Goal: Task Accomplishment & Management: Use online tool/utility

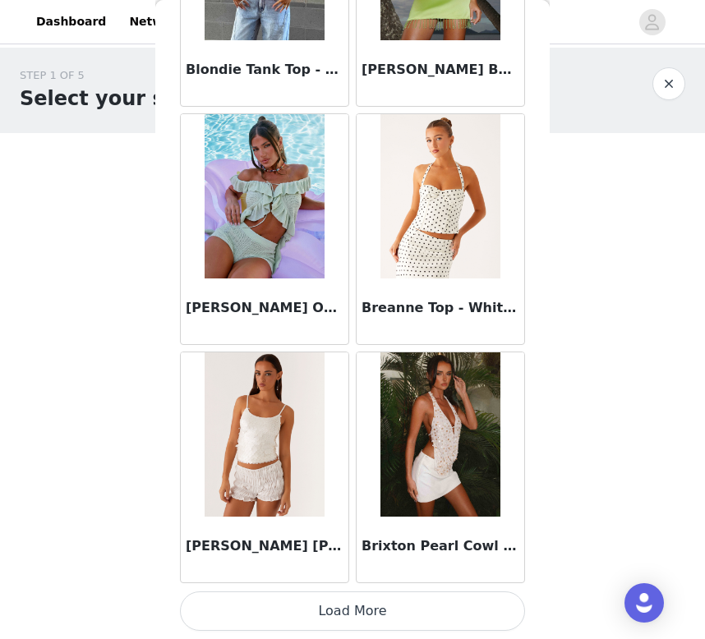
click at [278, 606] on button "Load More" at bounding box center [352, 611] width 345 height 39
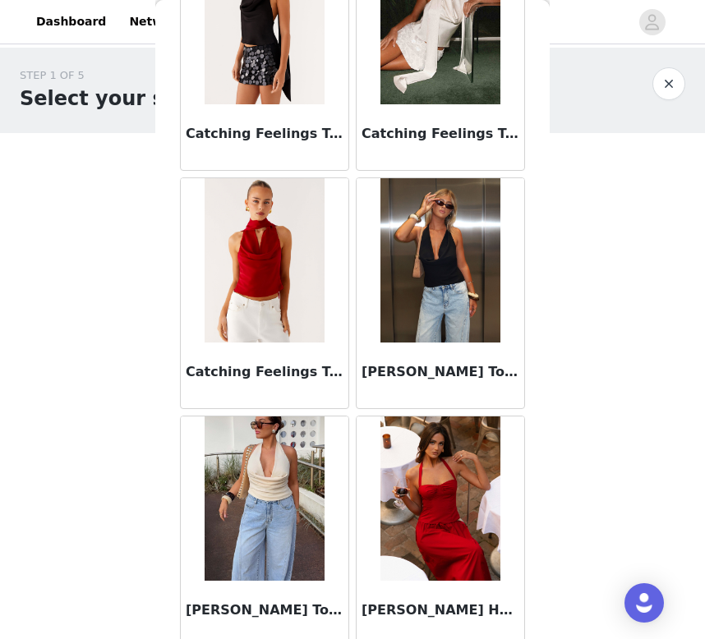
scroll to position [2959, 0]
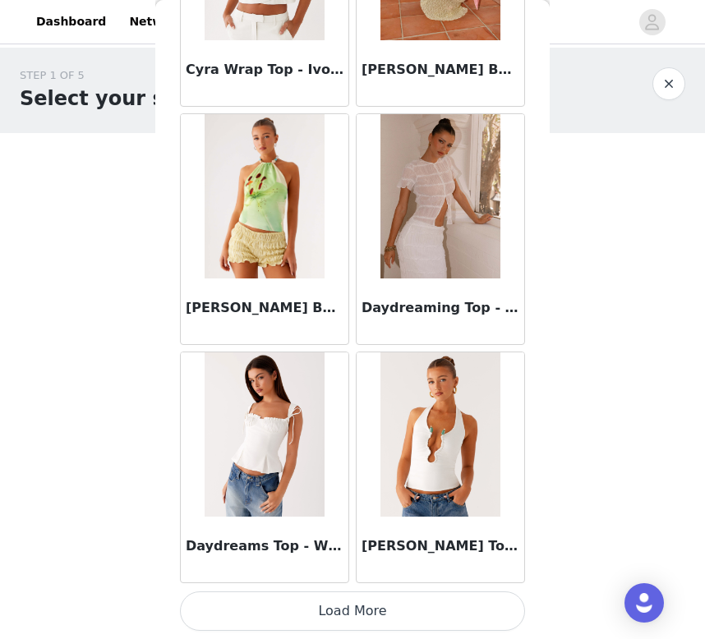
click at [282, 619] on button "Load More" at bounding box center [352, 611] width 345 height 39
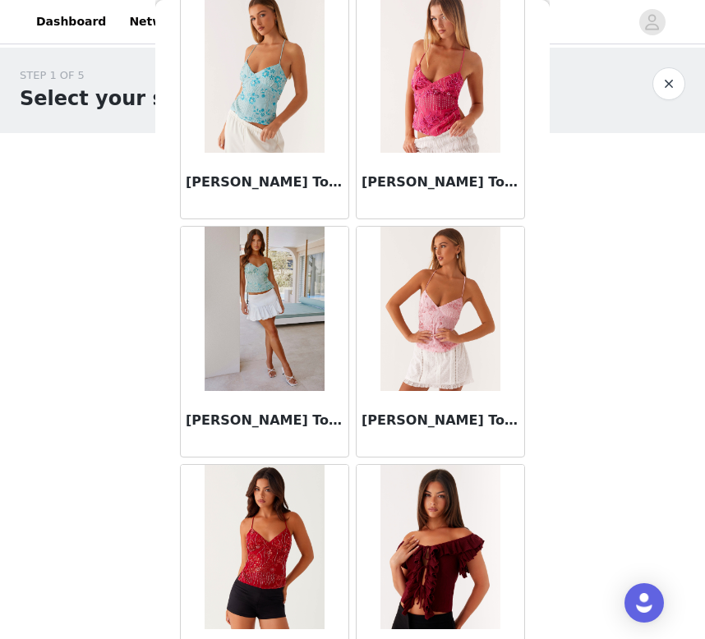
scroll to position [6641, 0]
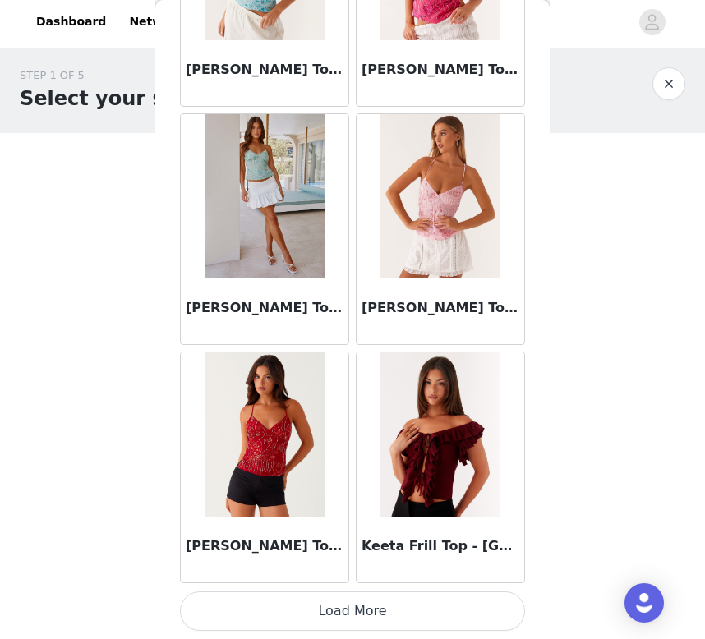
click at [265, 603] on button "Load More" at bounding box center [352, 611] width 345 height 39
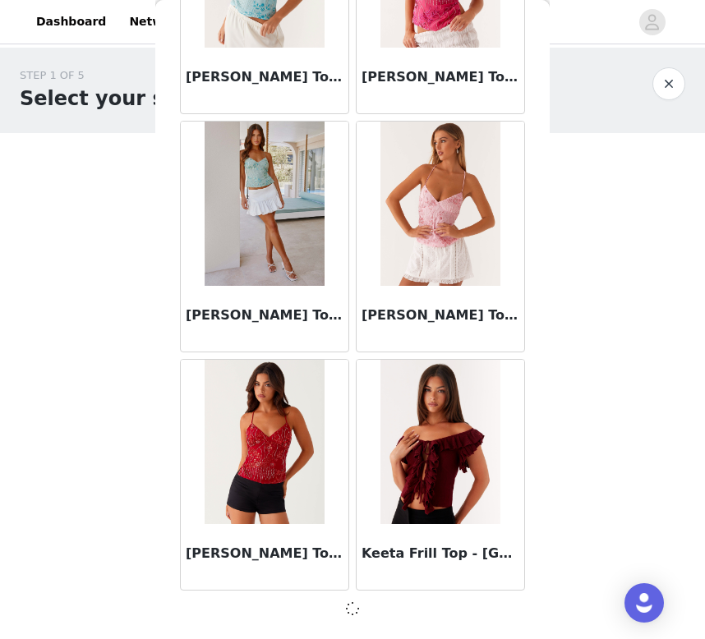
scroll to position [6633, 0]
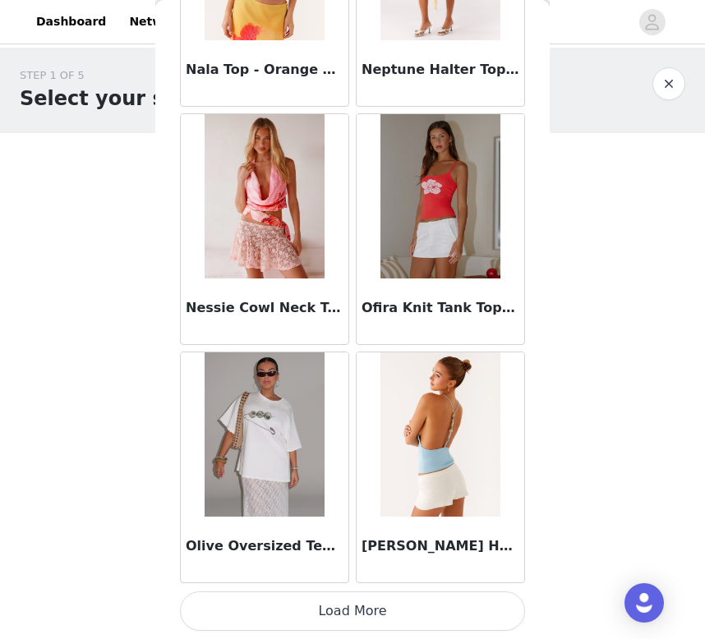
click at [242, 615] on button "Load More" at bounding box center [352, 611] width 345 height 39
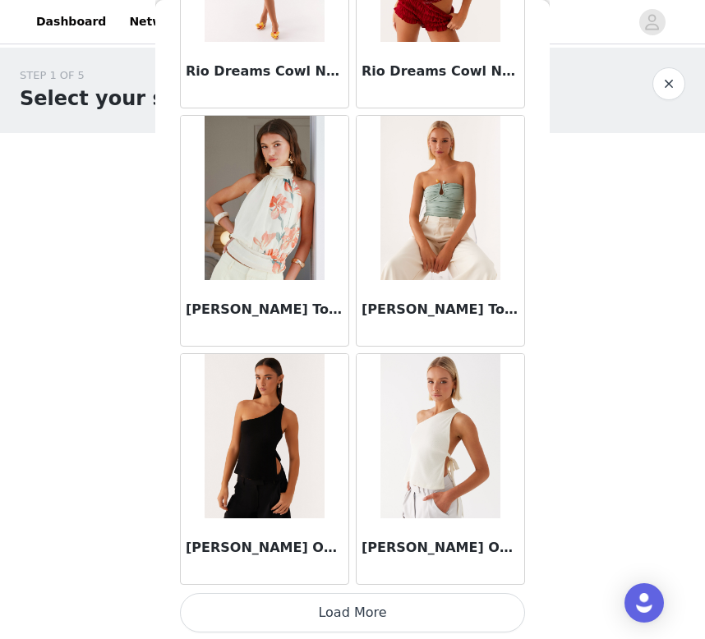
click at [282, 616] on button "Load More" at bounding box center [352, 612] width 345 height 39
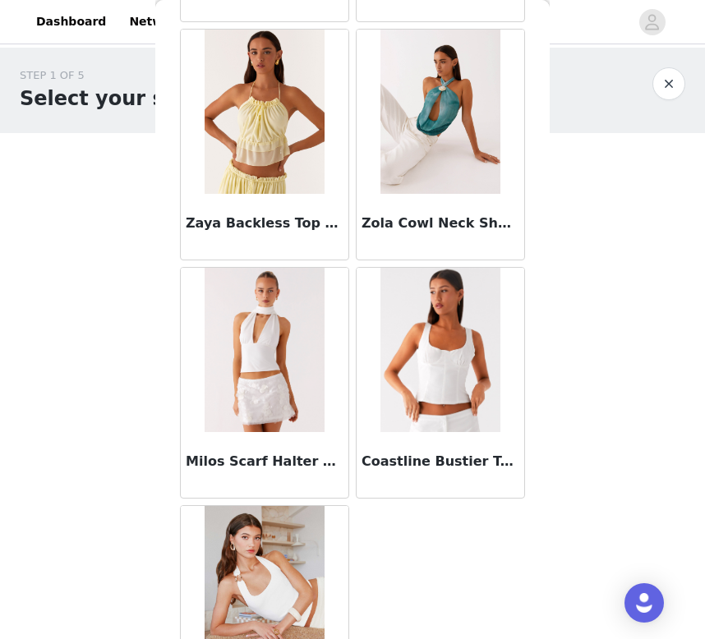
scroll to position [13737, 0]
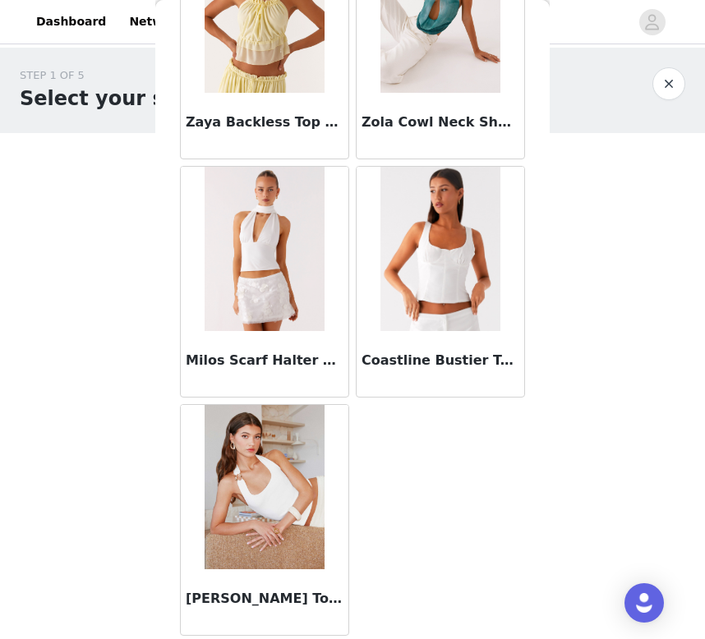
click at [661, 83] on button "button" at bounding box center [668, 83] width 33 height 33
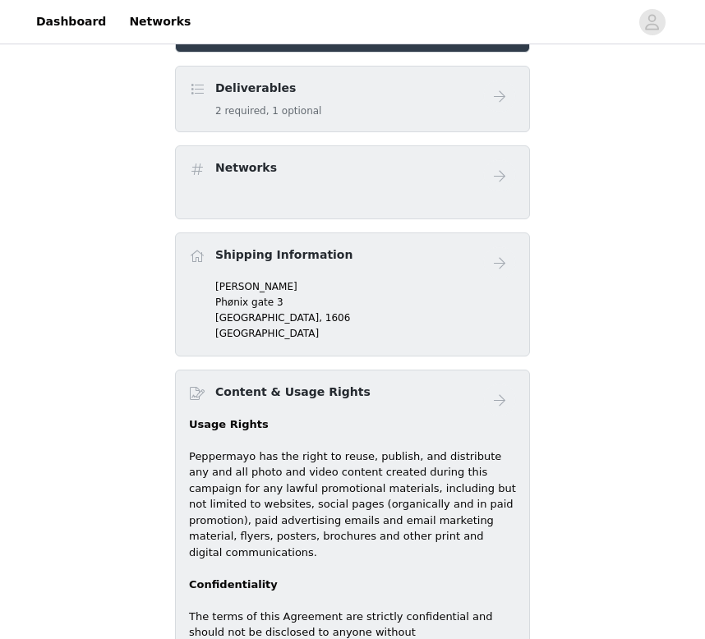
scroll to position [232, 0]
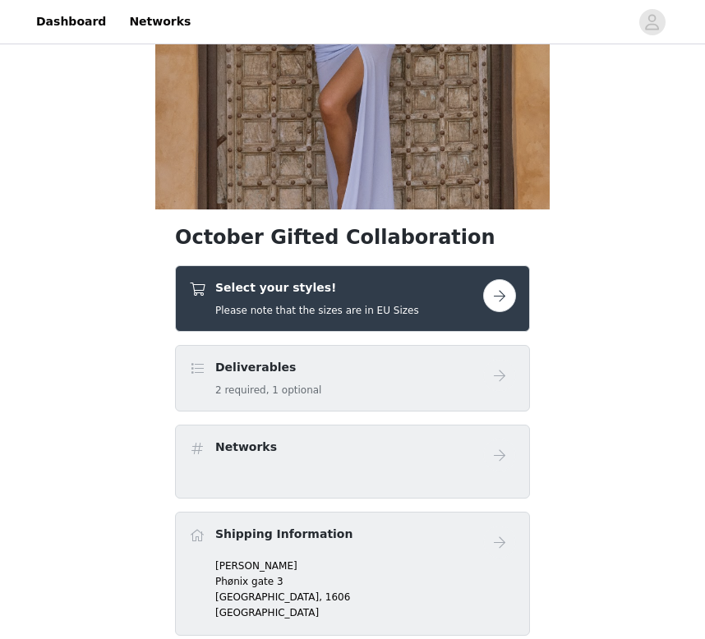
click at [353, 318] on div "Select your styles! Please note that the sizes are in EU Sizes" at bounding box center [352, 298] width 355 height 67
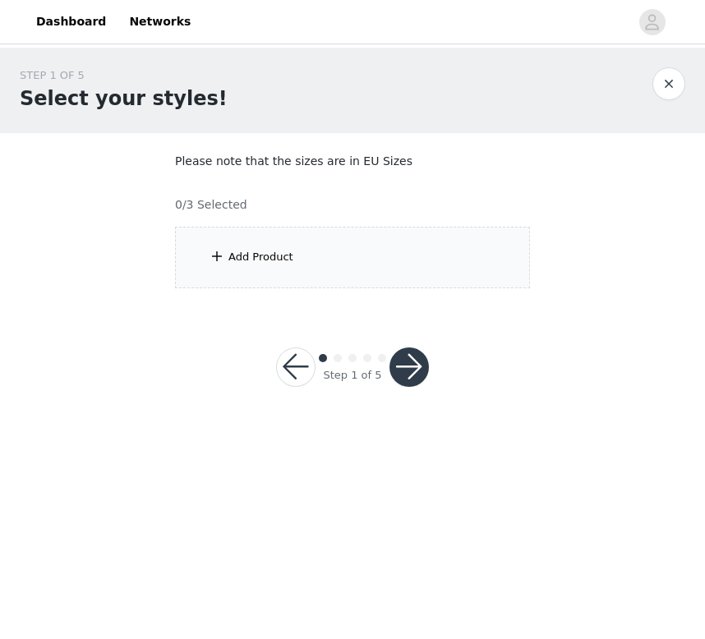
click at [282, 278] on div "Add Product" at bounding box center [352, 258] width 355 height 62
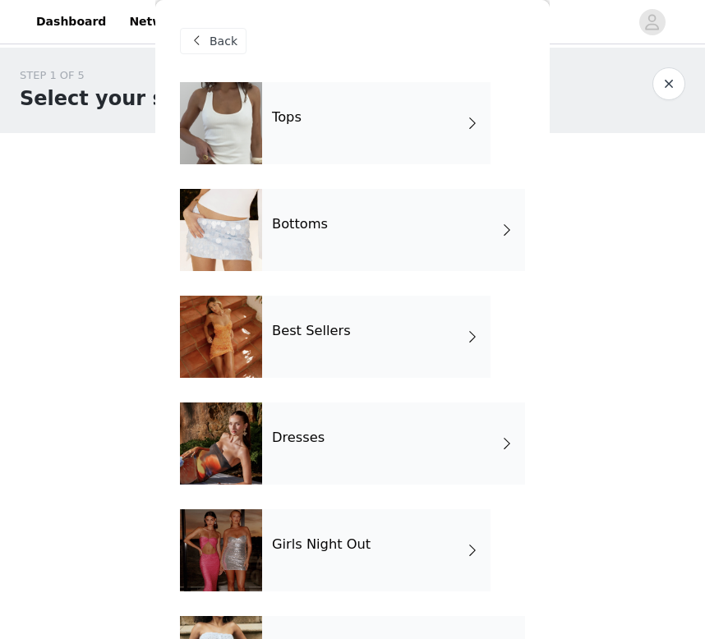
click at [252, 233] on div at bounding box center [221, 230] width 82 height 82
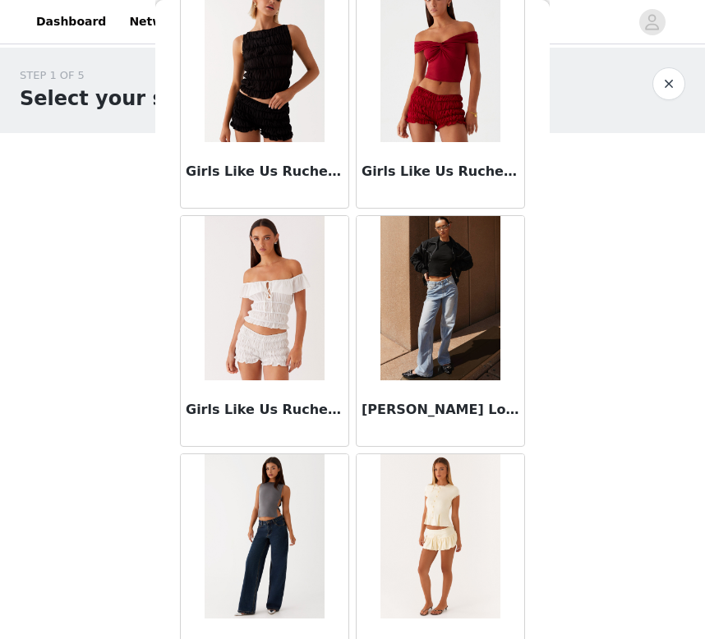
scroll to position [1875, 0]
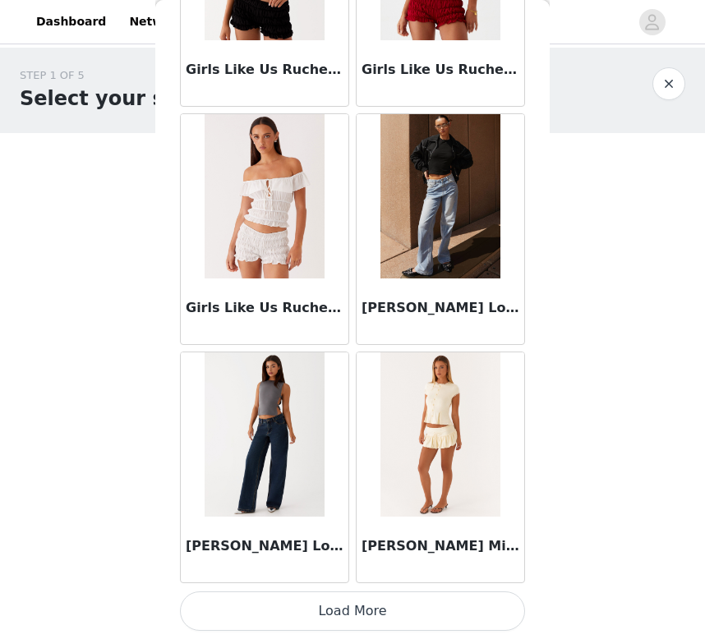
click at [270, 606] on button "Load More" at bounding box center [352, 611] width 345 height 39
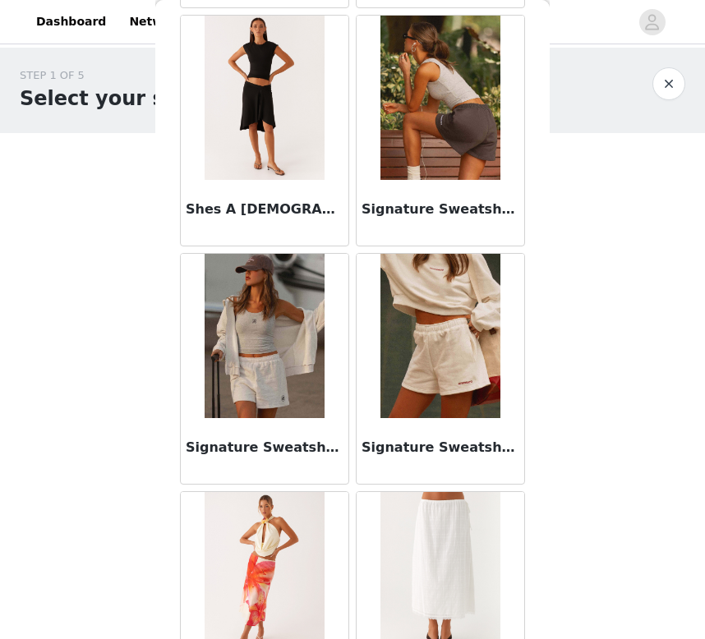
scroll to position [4258, 0]
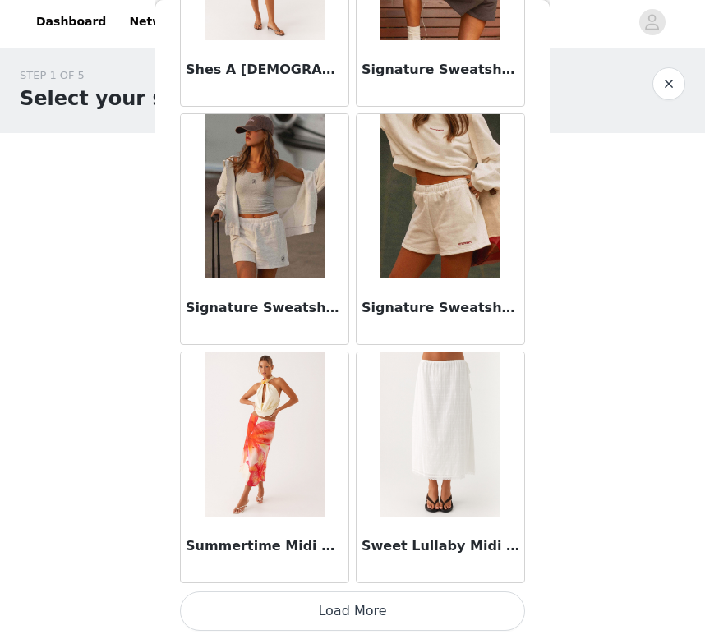
click at [237, 607] on button "Load More" at bounding box center [352, 611] width 345 height 39
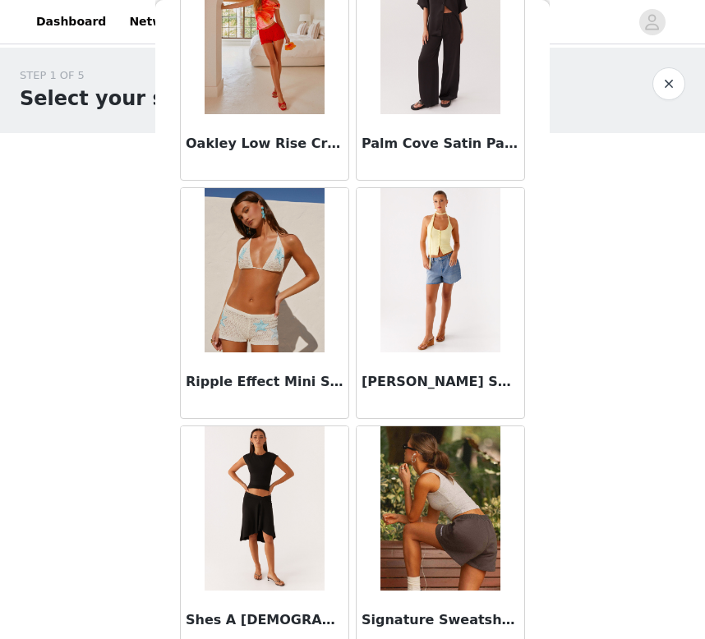
scroll to position [3143, 0]
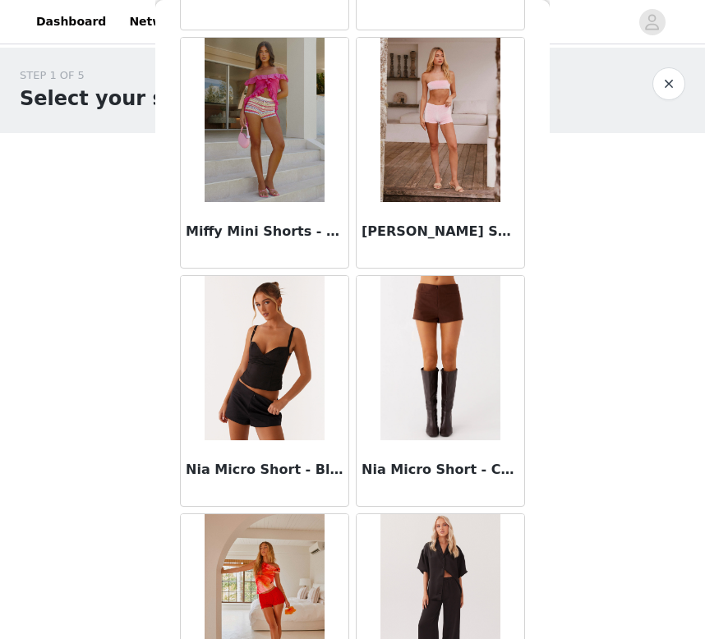
click at [672, 83] on button "button" at bounding box center [668, 83] width 33 height 33
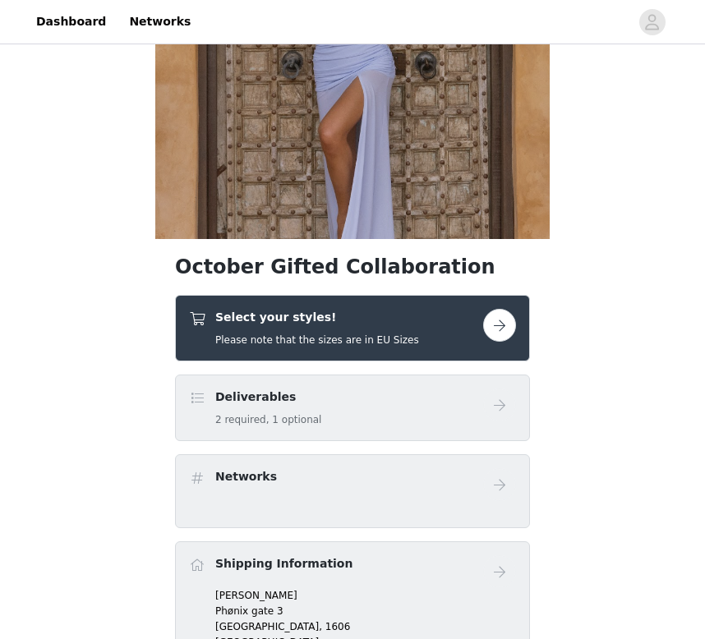
scroll to position [460, 0]
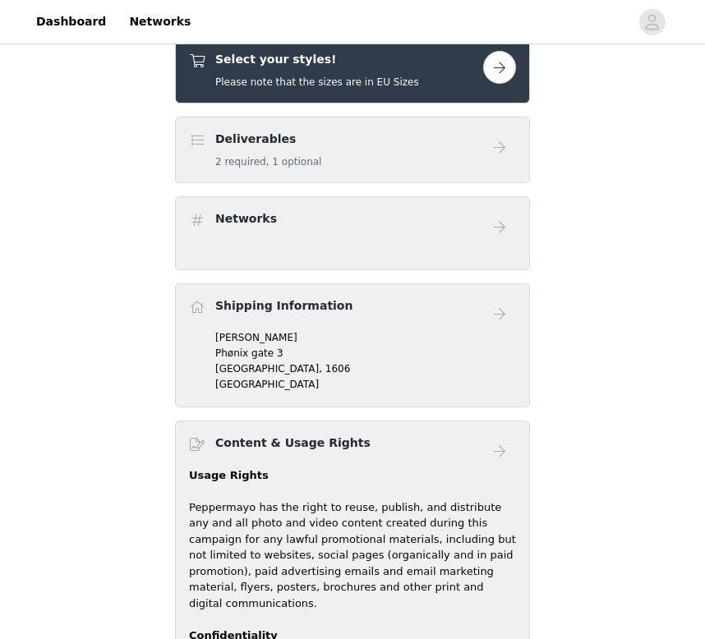
click at [487, 64] on button "button" at bounding box center [499, 67] width 33 height 33
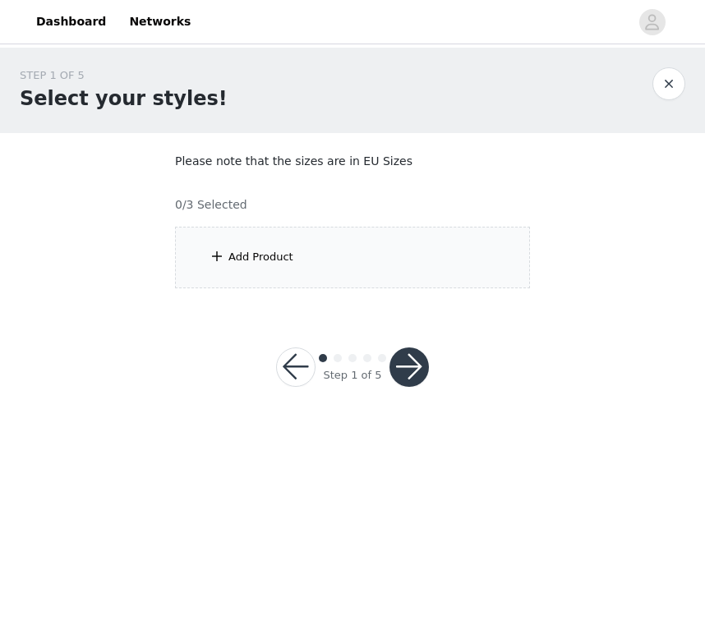
click at [242, 263] on div "Add Product" at bounding box center [260, 257] width 65 height 16
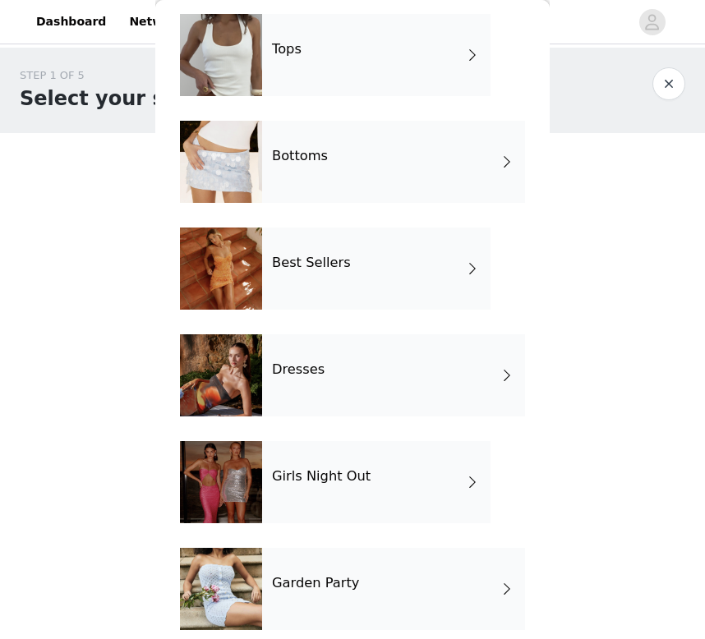
scroll to position [66, 0]
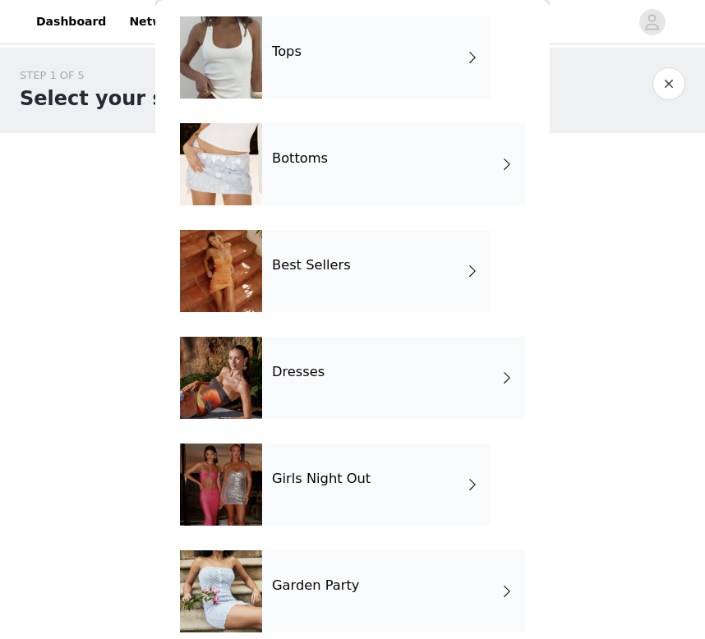
click at [258, 473] on div at bounding box center [221, 485] width 82 height 82
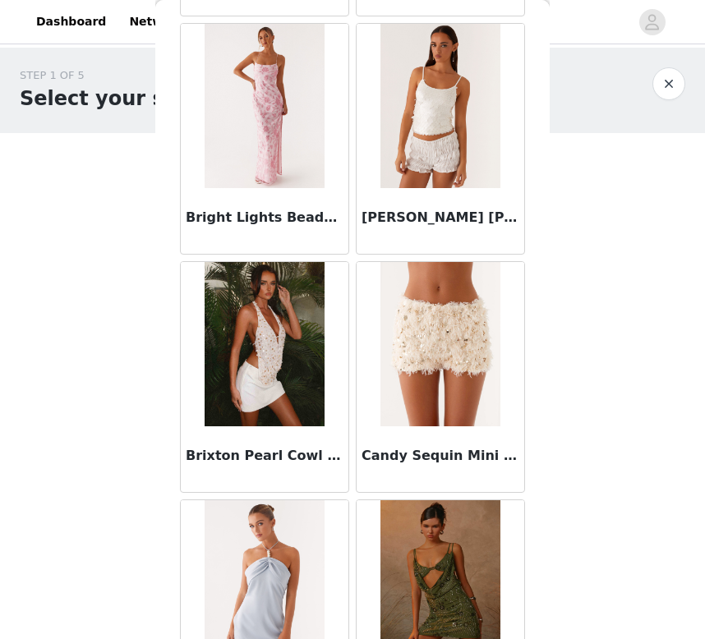
scroll to position [1875, 0]
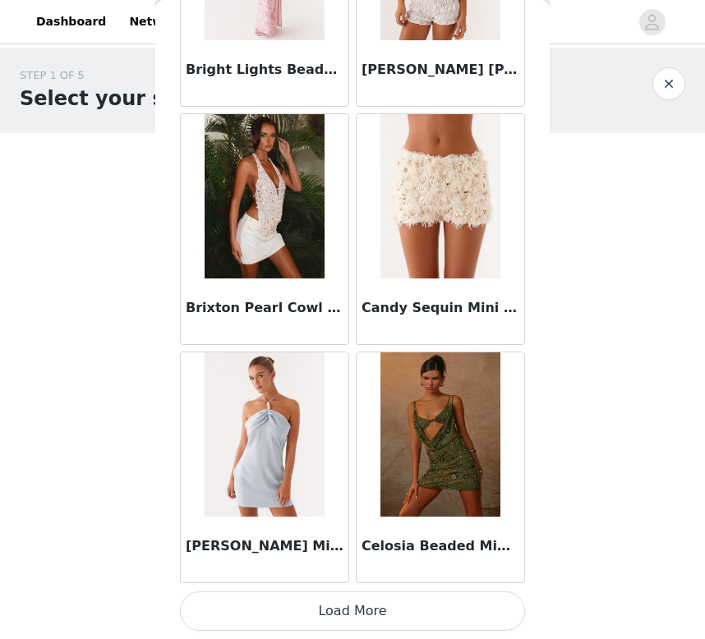
click at [282, 601] on button "Load More" at bounding box center [352, 611] width 345 height 39
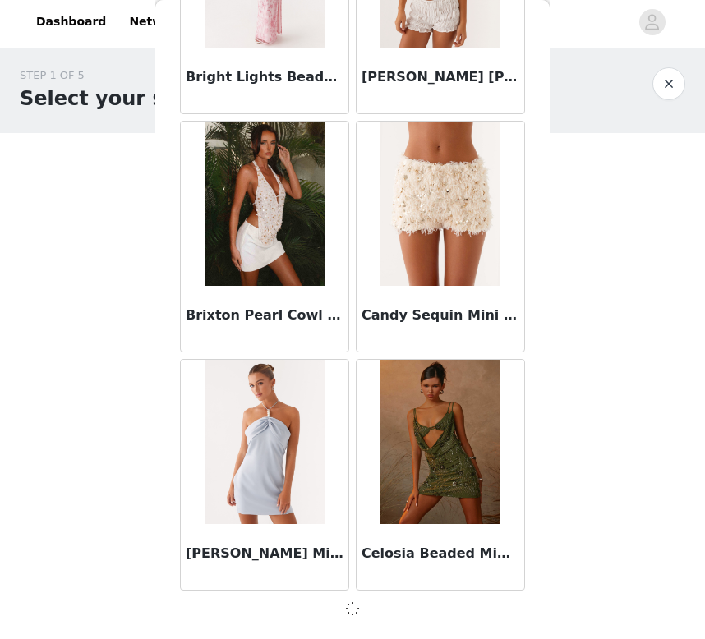
scroll to position [1868, 0]
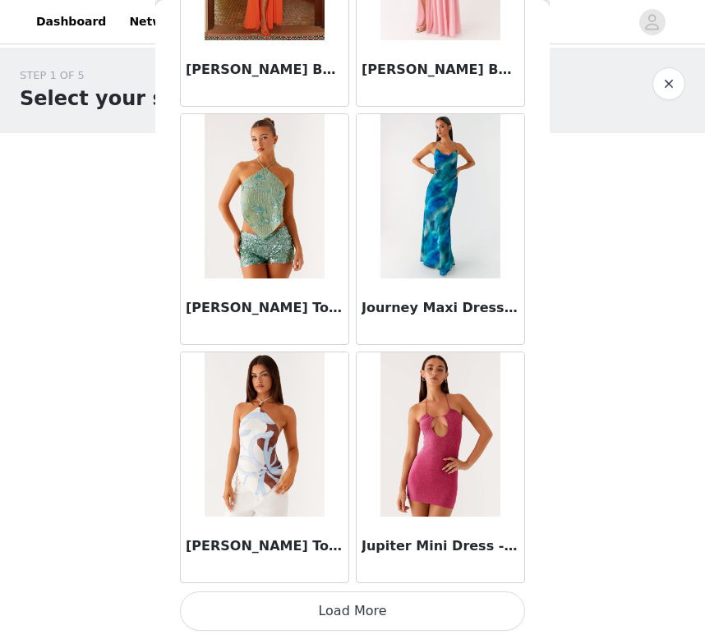
click at [287, 598] on button "Load More" at bounding box center [352, 611] width 345 height 39
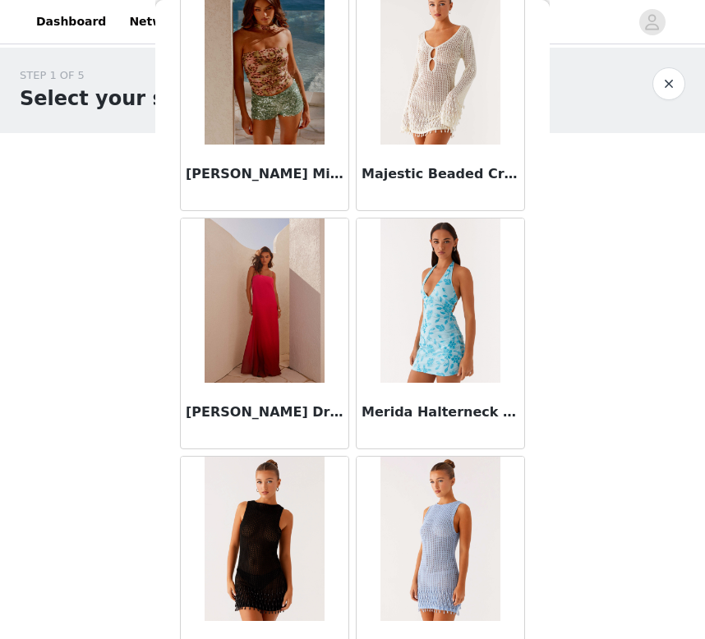
scroll to position [6641, 0]
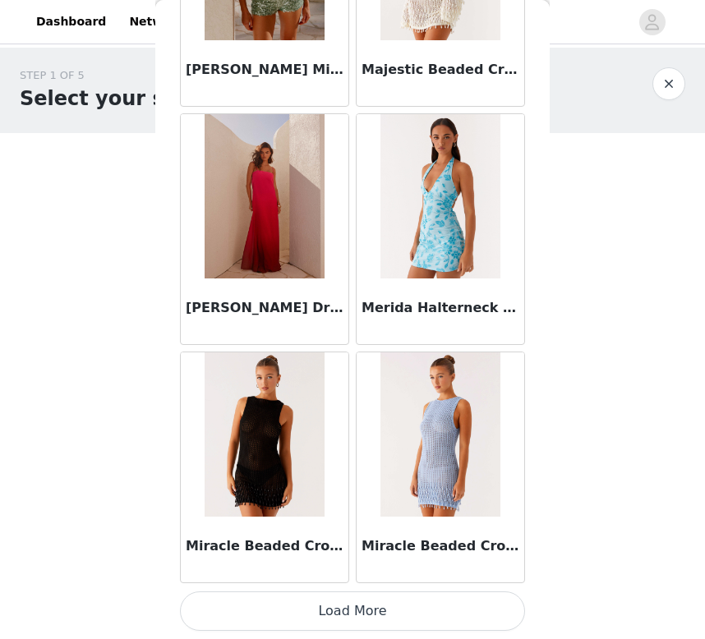
click at [285, 627] on button "Load More" at bounding box center [352, 611] width 345 height 39
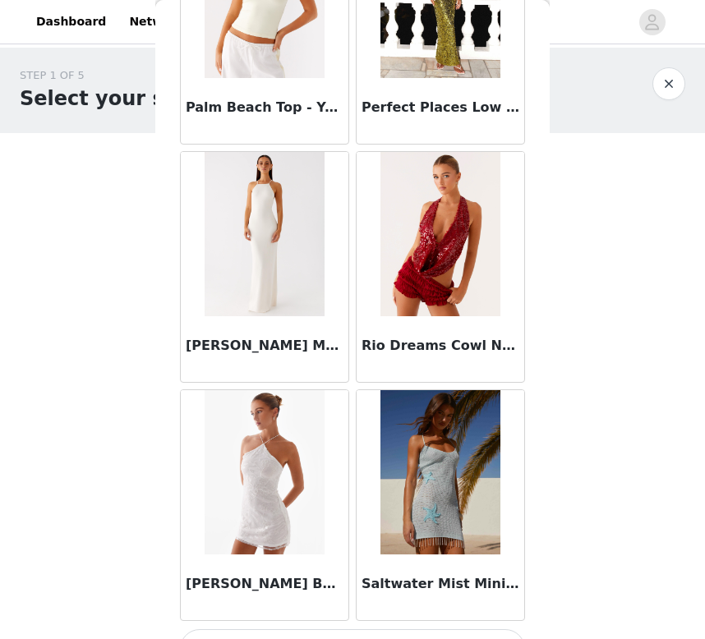
scroll to position [9024, 0]
